Goal: Task Accomplishment & Management: Complete application form

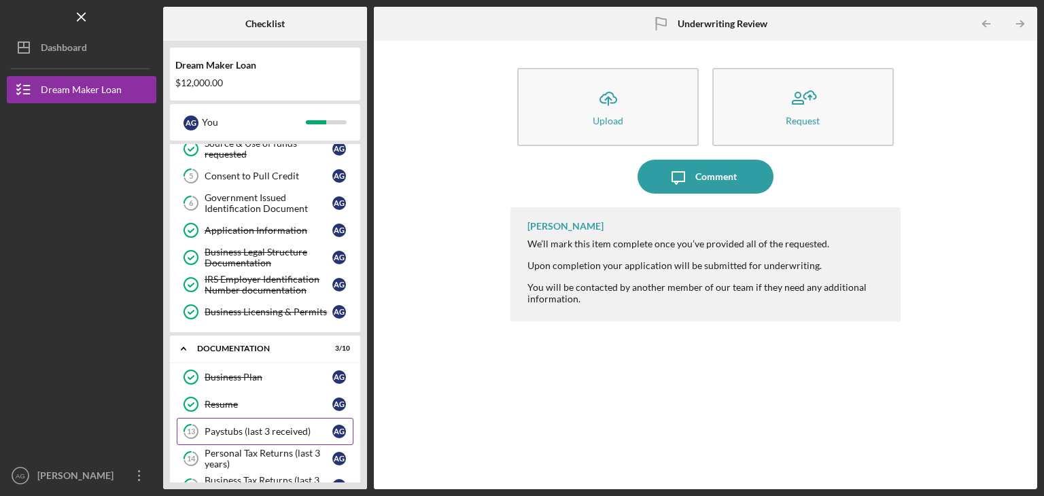
scroll to position [84, 0]
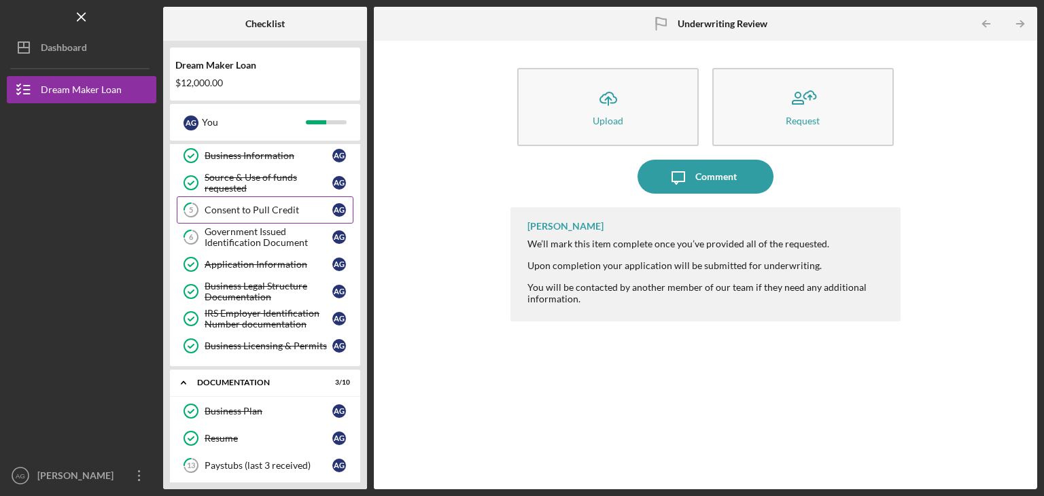
click at [264, 197] on link "5 Consent to Pull Credit A G" at bounding box center [265, 209] width 177 height 27
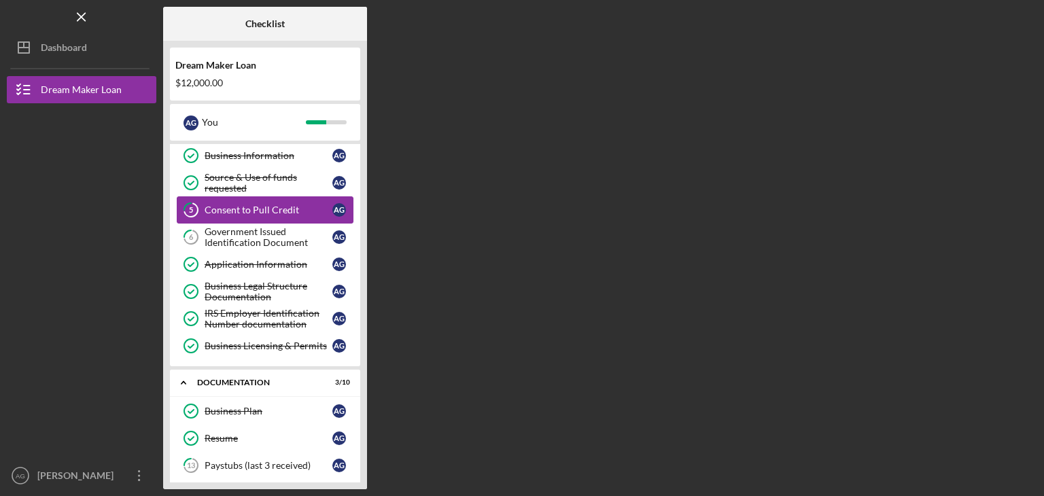
click at [264, 197] on link "5 Consent to Pull Credit A G" at bounding box center [265, 209] width 177 height 27
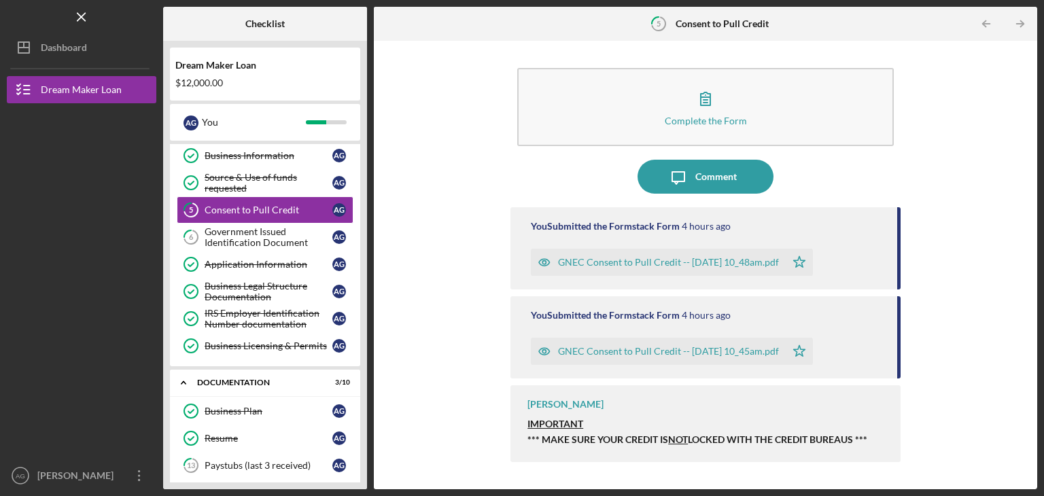
click at [623, 349] on div "GNEC Consent to Pull Credit -- [DATE] 10_45am.pdf" at bounding box center [668, 351] width 221 height 11
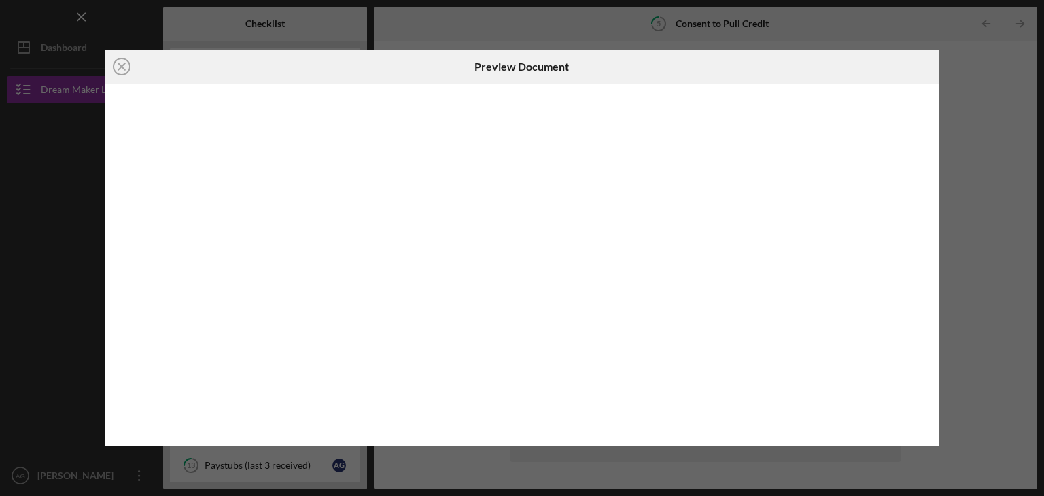
click at [623, 349] on body "Icon/Menu 5 Consent to Pull Credit Checklist Dream Maker Loan $12,000.00 A G Yo…" at bounding box center [522, 248] width 1044 height 496
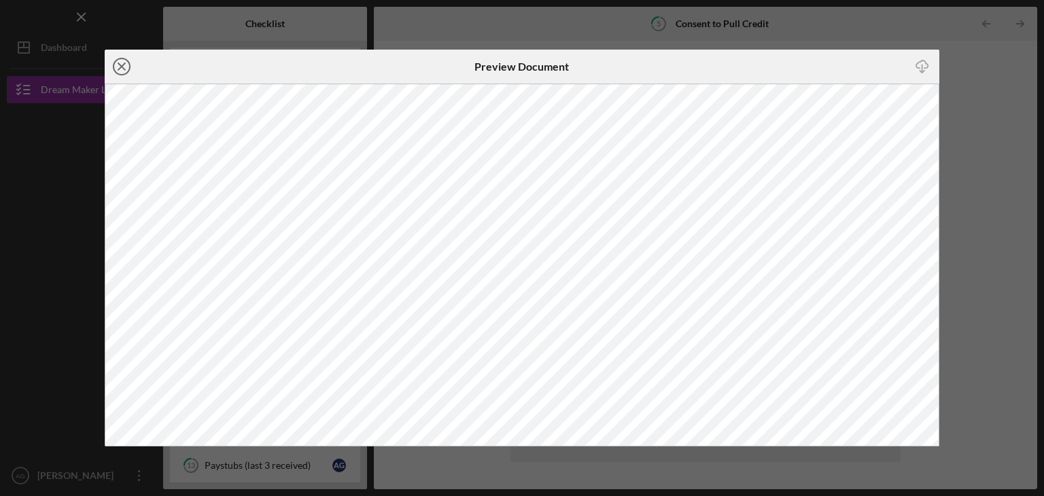
click at [117, 60] on circle at bounding box center [121, 66] width 16 height 16
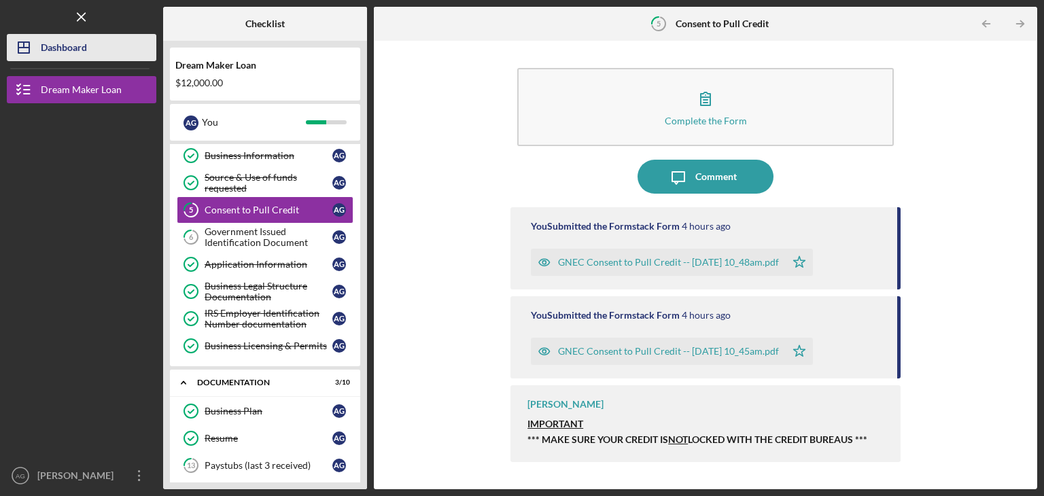
click at [117, 60] on button "Icon/Dashboard Dashboard" at bounding box center [82, 47] width 150 height 27
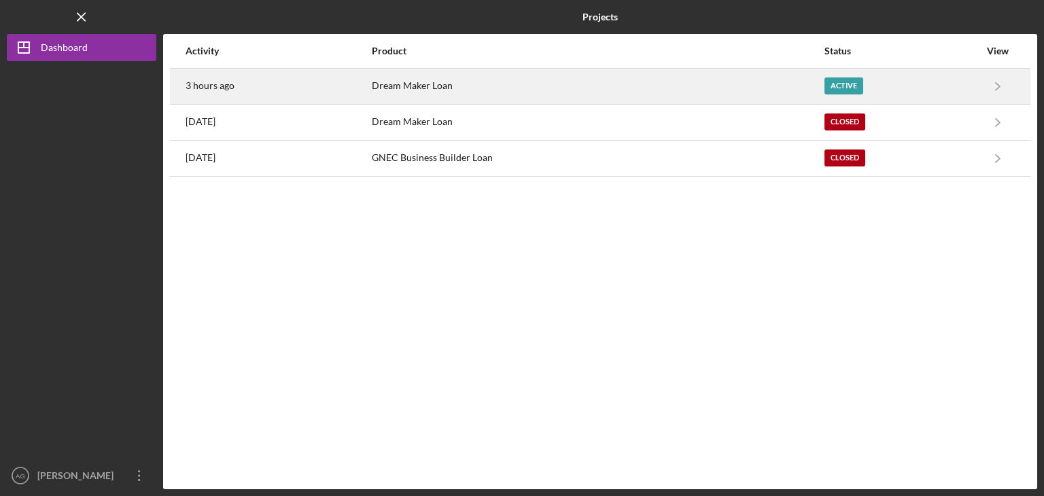
click at [416, 82] on div "Dream Maker Loan" at bounding box center [597, 86] width 451 height 34
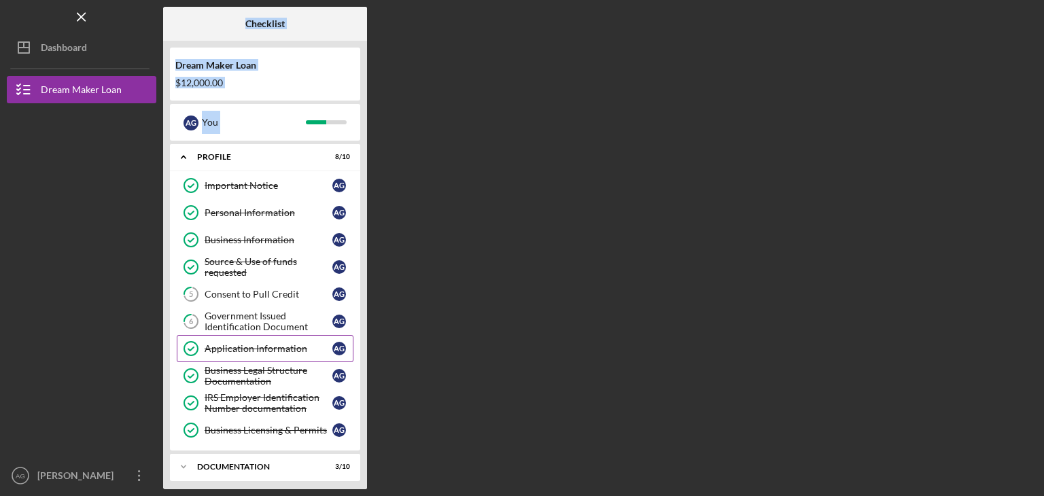
scroll to position [64, 0]
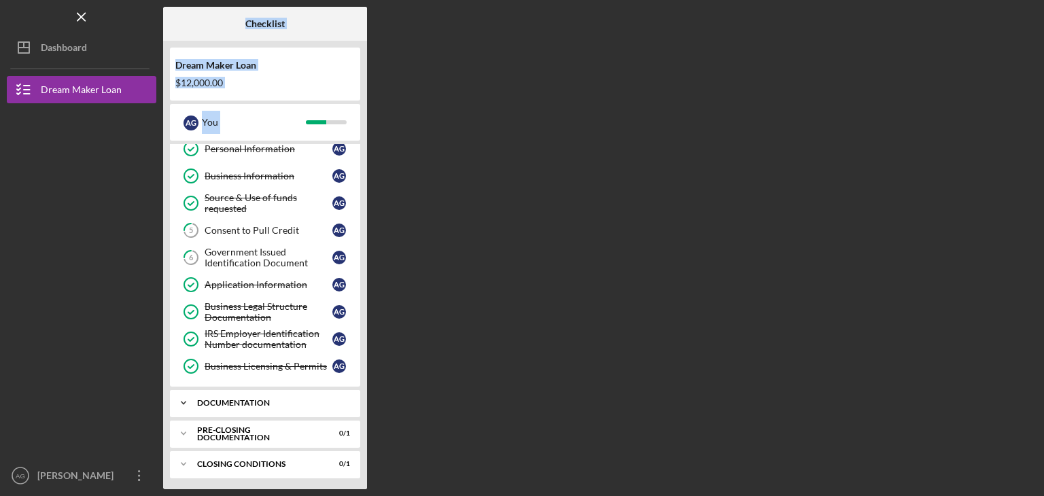
click at [259, 406] on div "Icon/Expander Documentation 3 / 10" at bounding box center [265, 402] width 190 height 27
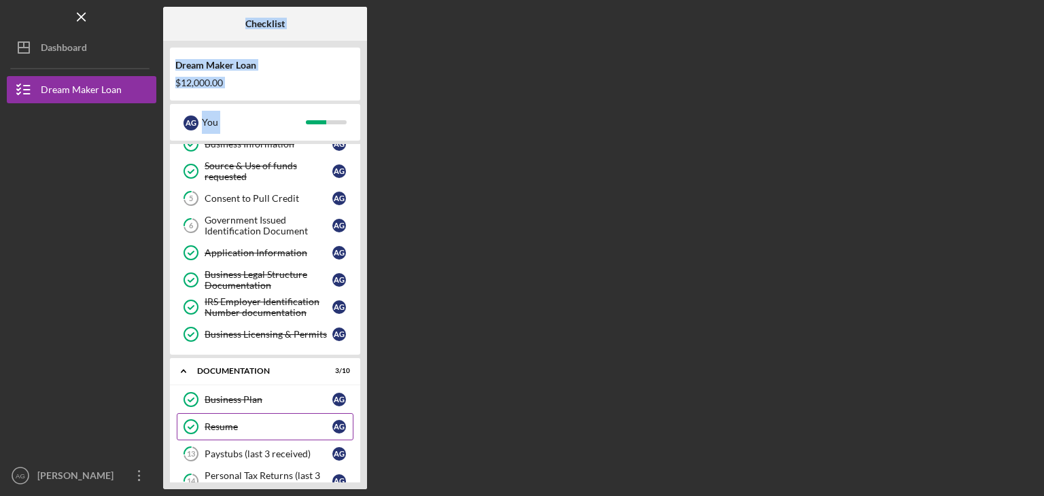
scroll to position [0, 0]
